Goal: Transaction & Acquisition: Purchase product/service

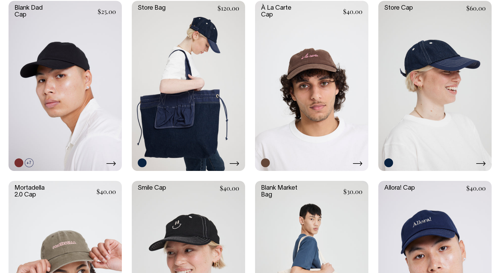
scroll to position [174, 0]
click at [76, 213] on link at bounding box center [65, 266] width 113 height 170
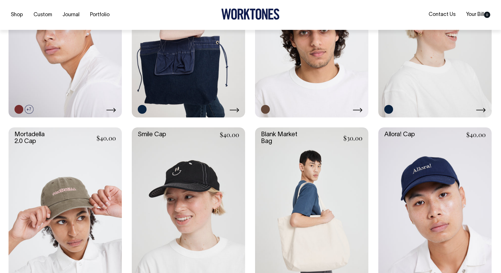
scroll to position [228, 0]
click at [57, 157] on link at bounding box center [65, 212] width 113 height 170
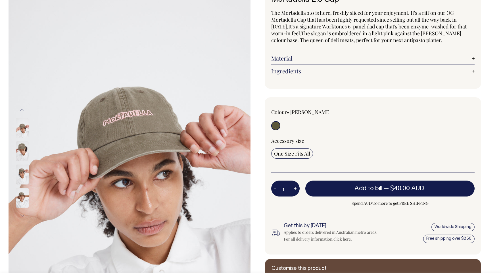
click at [296, 188] on button "+" at bounding box center [295, 188] width 9 height 11
type input "2"
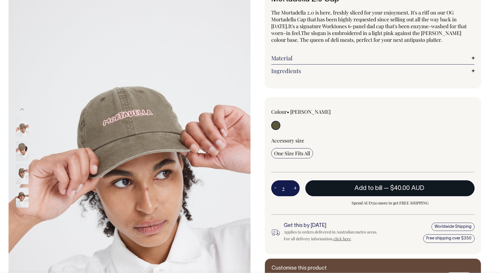
click at [326, 187] on button "Add to bill — $40.00 AUD" at bounding box center [390, 188] width 169 height 16
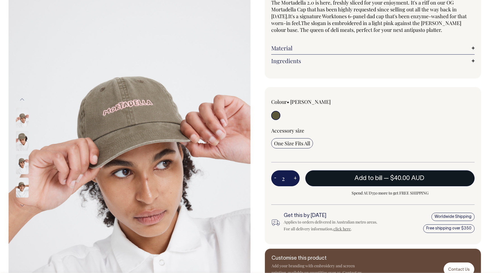
type input "1"
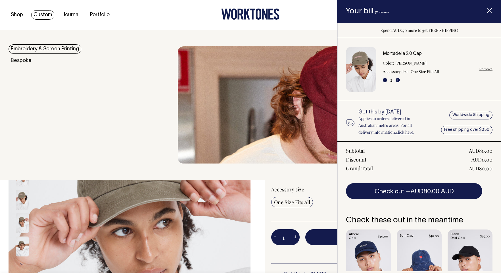
scroll to position [0, 0]
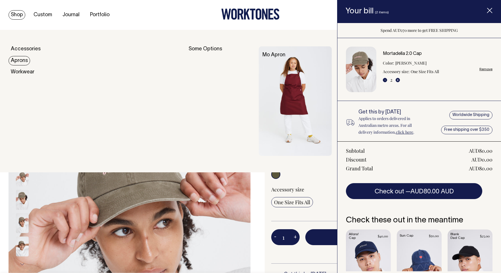
click at [22, 59] on link "Aprons" at bounding box center [20, 60] width 22 height 9
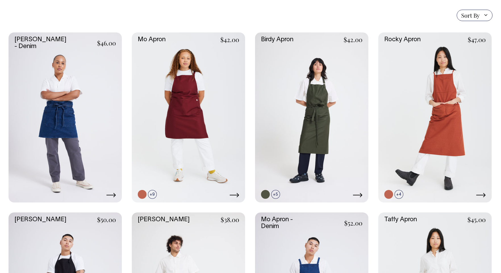
scroll to position [142, 0]
click at [307, 195] on link at bounding box center [306, 194] width 9 height 9
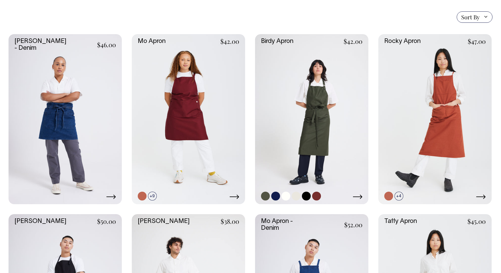
scroll to position [141, 0]
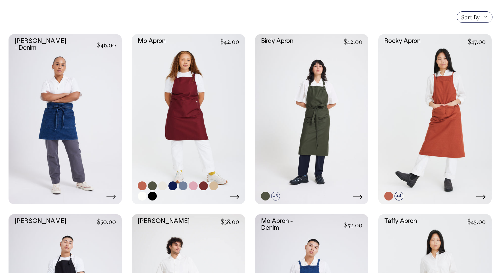
click at [186, 132] on link at bounding box center [188, 119] width 113 height 170
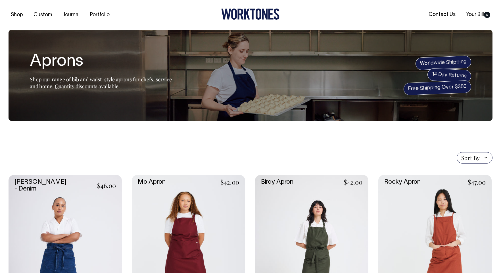
scroll to position [0, 0]
click at [260, 10] on icon at bounding box center [259, 14] width 6 height 11
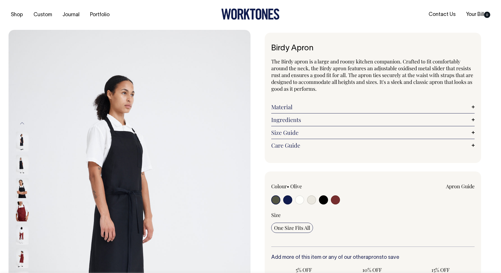
radio input "true"
select select "Black"
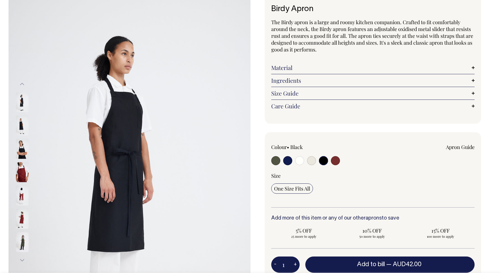
scroll to position [40, 0]
click at [22, 125] on img at bounding box center [22, 125] width 13 height 20
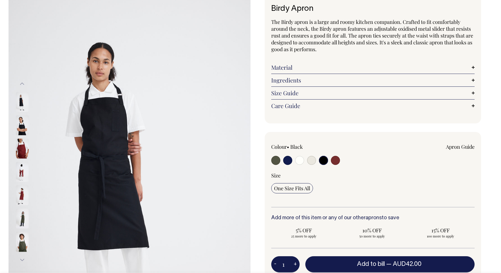
click at [21, 153] on img at bounding box center [22, 148] width 13 height 20
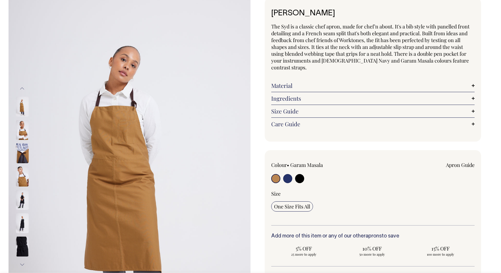
scroll to position [35, 0]
click at [24, 203] on img at bounding box center [22, 200] width 13 height 20
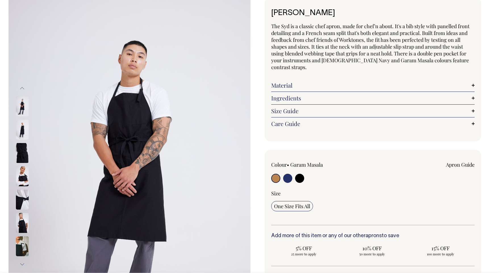
click at [24, 100] on img at bounding box center [22, 106] width 13 height 20
click at [22, 135] on img at bounding box center [22, 129] width 13 height 20
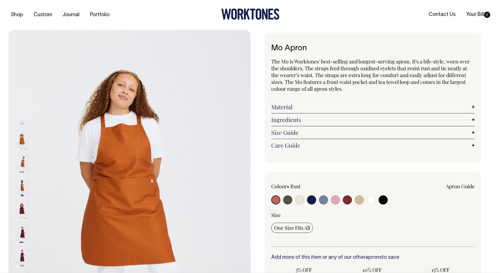
click at [359, 200] on input "radio" at bounding box center [359, 199] width 9 height 9
radio input "true"
select select "Khaki"
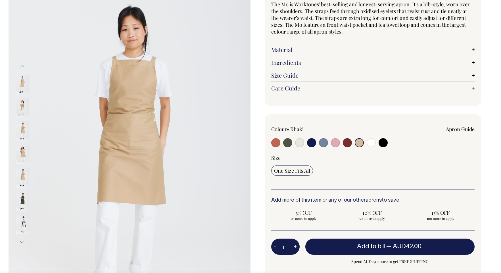
scroll to position [57, 0]
click at [290, 141] on input "radio" at bounding box center [287, 142] width 9 height 9
radio input "true"
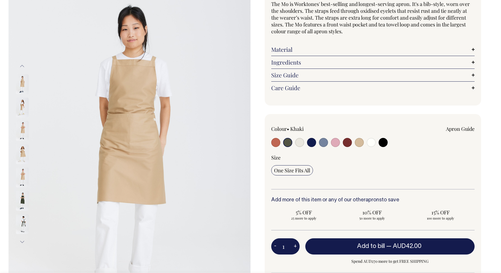
radio input "true"
select select "Olive"
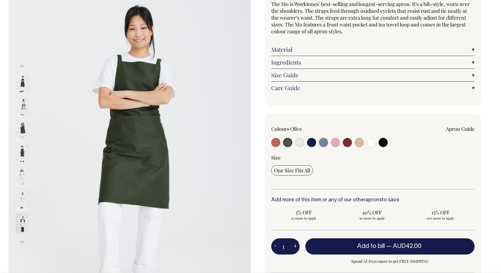
click at [296, 141] on input "radio" at bounding box center [299, 142] width 9 height 9
radio input "true"
radio input "false"
select select "Natural"
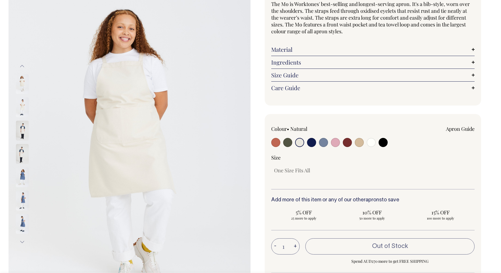
click at [307, 143] on input "radio" at bounding box center [311, 142] width 9 height 9
radio input "true"
select select "Dark Navy"
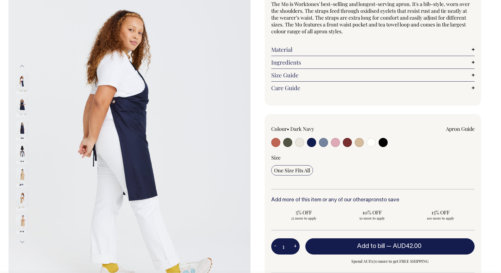
click at [327, 145] on label at bounding box center [323, 143] width 9 height 11
click at [327, 145] on input "radio" at bounding box center [323, 142] width 9 height 9
radio input "true"
select select "Blue/Grey"
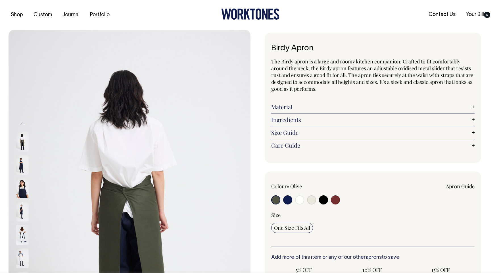
click at [254, 14] on icon at bounding box center [250, 14] width 58 height 11
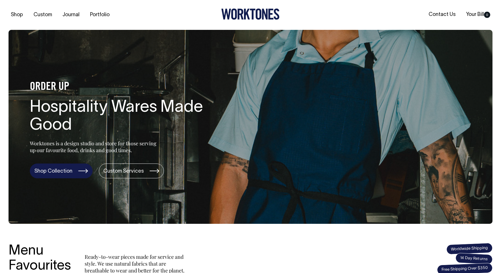
click at [77, 165] on link "Shop Collection" at bounding box center [61, 170] width 63 height 15
